Goal: Information Seeking & Learning: Learn about a topic

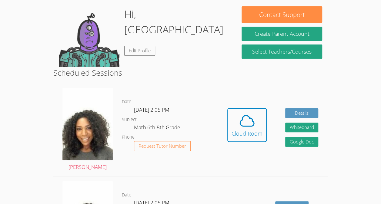
scroll to position [93, 0]
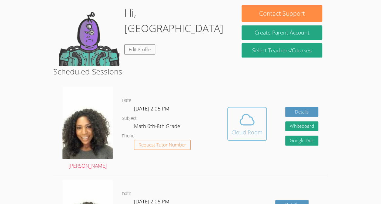
click at [232, 131] on div "Cloud Room" at bounding box center [246, 132] width 31 height 8
click at [250, 114] on icon at bounding box center [246, 119] width 17 height 17
click at [152, 63] on div "Hi, Leynie Edit Profile" at bounding box center [177, 35] width 106 height 61
click at [244, 115] on icon at bounding box center [246, 119] width 17 height 17
click at [254, 116] on icon at bounding box center [246, 119] width 17 height 17
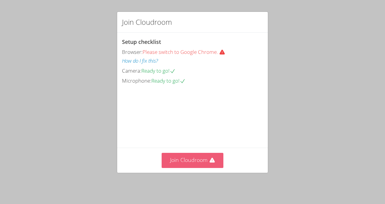
click at [198, 164] on button "Join Cloudroom" at bounding box center [193, 160] width 62 height 15
click at [210, 164] on icon at bounding box center [212, 160] width 6 height 6
click at [217, 165] on button "Join Cloudroom" at bounding box center [193, 160] width 62 height 15
click at [207, 159] on button "Join Cloudroom" at bounding box center [193, 160] width 62 height 15
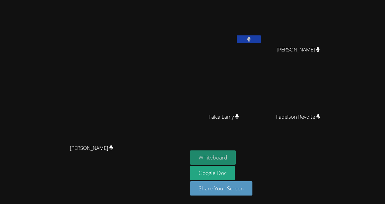
click at [236, 156] on button "Whiteboard" at bounding box center [213, 157] width 46 height 14
drag, startPoint x: 271, startPoint y: 156, endPoint x: 131, endPoint y: 60, distance: 170.1
click at [131, 60] on video at bounding box center [93, 89] width 91 height 103
click at [139, 102] on video at bounding box center [93, 89] width 91 height 103
click at [188, 0] on main "[PERSON_NAME] [PERSON_NAME]" at bounding box center [94, 102] width 188 height 204
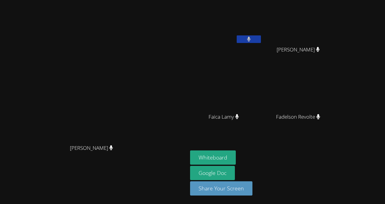
click at [188, 0] on main "[PERSON_NAME] [PERSON_NAME]" at bounding box center [94, 102] width 188 height 204
click at [262, 94] on video at bounding box center [226, 90] width 72 height 41
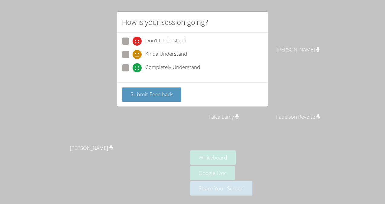
click at [191, 54] on div "Kinda Understand" at bounding box center [192, 56] width 141 height 11
click at [165, 56] on span "Kinda Understand" at bounding box center [166, 54] width 42 height 9
click at [138, 56] on input "Kinda Understand" at bounding box center [135, 53] width 5 height 5
radio input "true"
click at [164, 95] on span "Submit Feedback" at bounding box center [152, 94] width 42 height 7
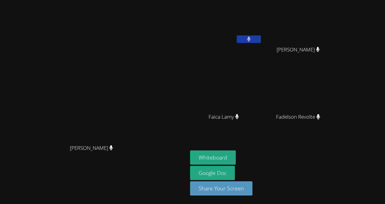
click at [337, 64] on div "[PERSON_NAME]" at bounding box center [301, 55] width 72 height 24
click at [139, 124] on video at bounding box center [93, 89] width 91 height 103
